Goal: Navigation & Orientation: Understand site structure

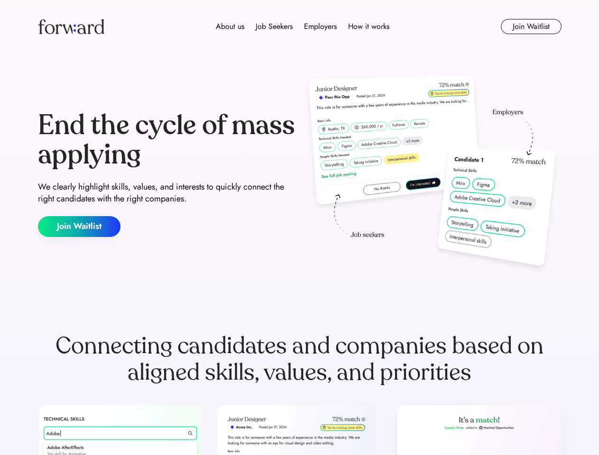
click at [299, 227] on div "End the cycle of mass applying We clearly highlight skills, values, and interes…" at bounding box center [299, 174] width 523 height 204
click at [299, 27] on div "About us Job Seekers Employers How it works" at bounding box center [302, 26] width 373 height 11
click at [71, 27] on img at bounding box center [71, 26] width 66 height 15
click at [302, 27] on div "About us Job Seekers Employers How it works" at bounding box center [302, 26] width 373 height 11
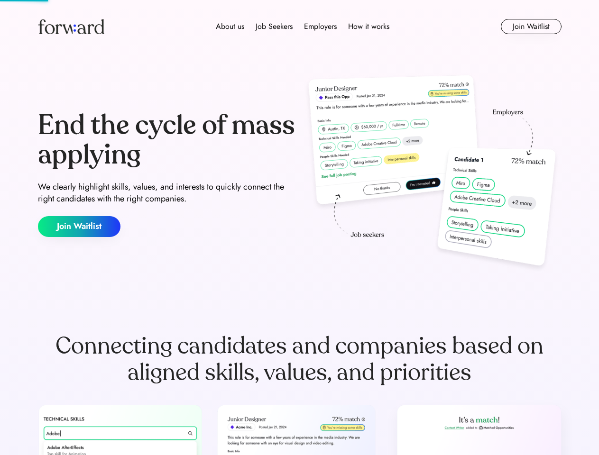
click at [230, 27] on div "About us" at bounding box center [230, 26] width 28 height 11
click at [274, 27] on div "Job Seekers" at bounding box center [273, 26] width 37 height 11
click at [320, 27] on div "Employers" at bounding box center [320, 26] width 33 height 11
click at [368, 27] on div "How it works" at bounding box center [368, 26] width 41 height 11
click at [530, 27] on button "Join Waitlist" at bounding box center [530, 26] width 61 height 15
